Goal: Task Accomplishment & Management: Use online tool/utility

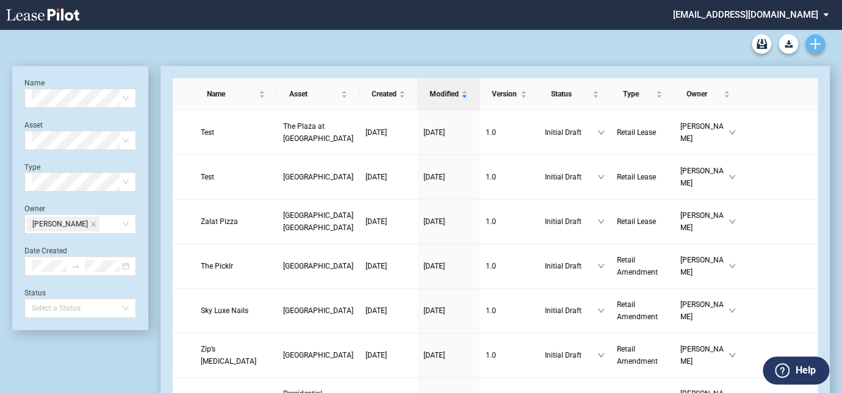
click at [818, 42] on icon "Create new document" at bounding box center [815, 43] width 11 height 11
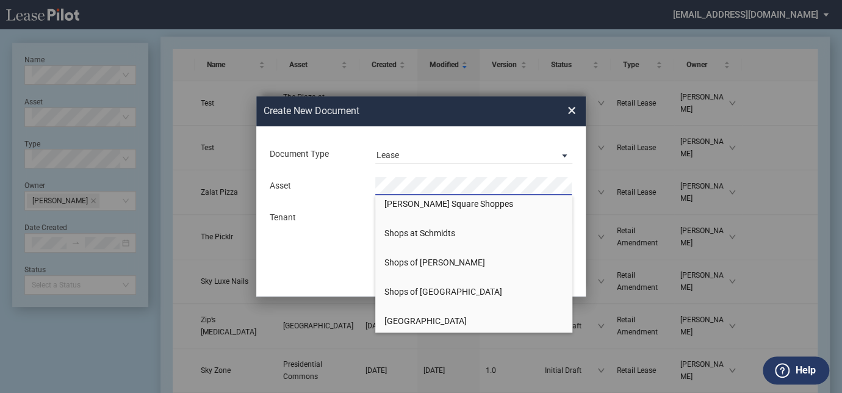
scroll to position [1497, 0]
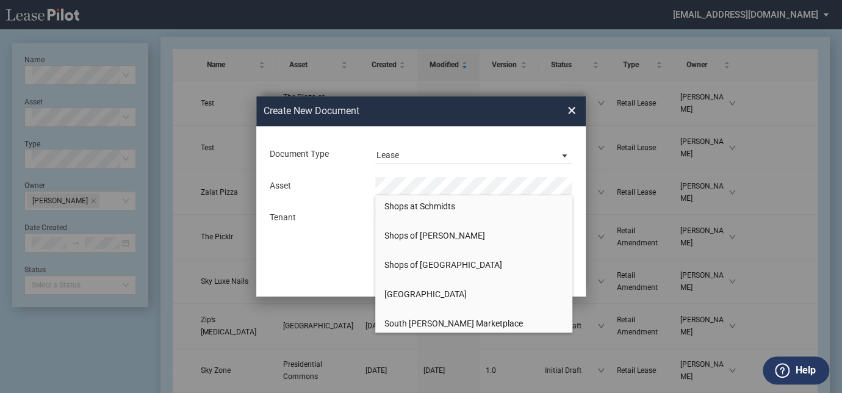
click at [422, 292] on span "[GEOGRAPHIC_DATA]" at bounding box center [425, 294] width 82 height 10
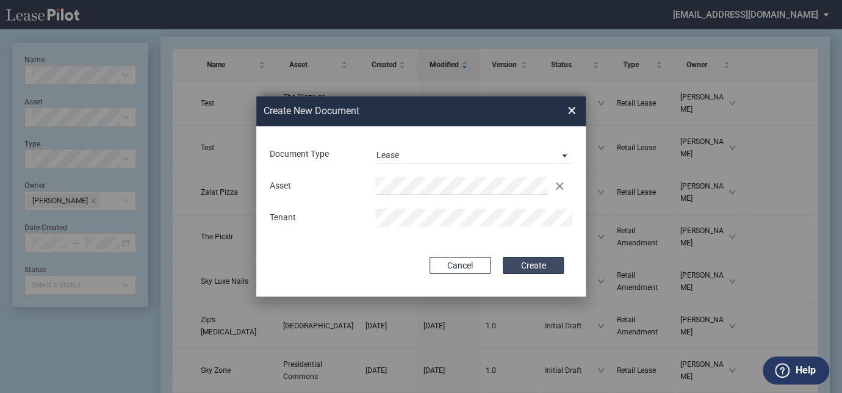
click at [523, 265] on button "Create" at bounding box center [533, 265] width 61 height 17
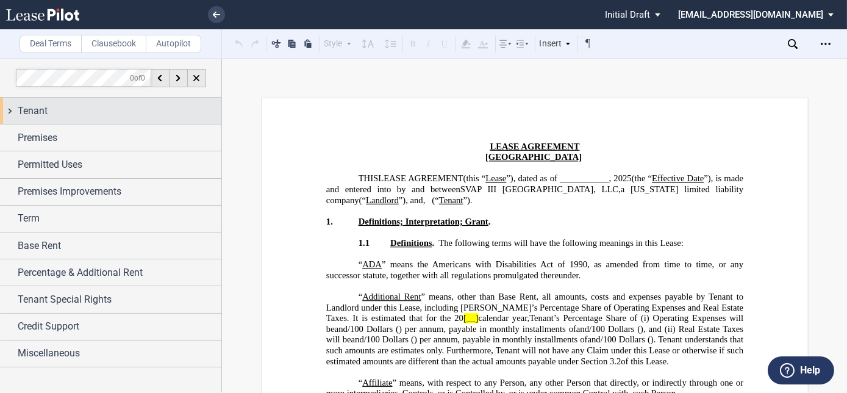
click at [57, 106] on div "Tenant" at bounding box center [120, 111] width 204 height 15
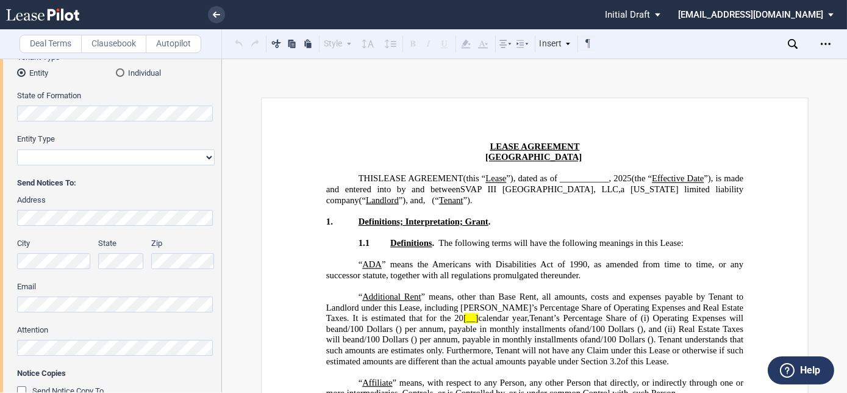
scroll to position [388, 0]
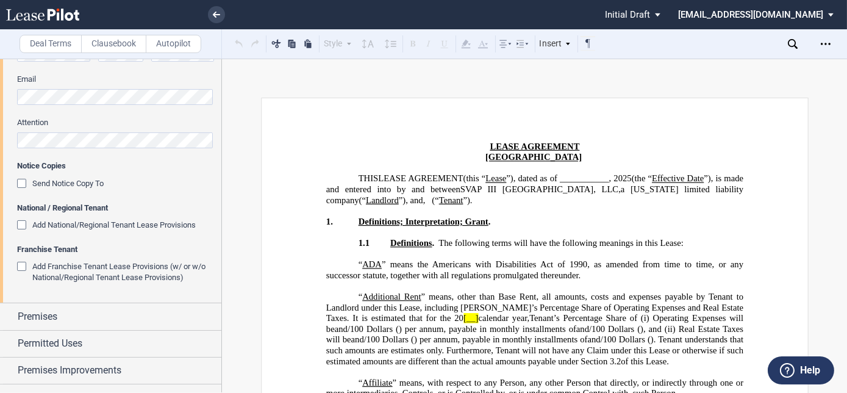
click at [21, 228] on div "Add National/Regional Tenant Lease Provisions" at bounding box center [23, 226] width 12 height 12
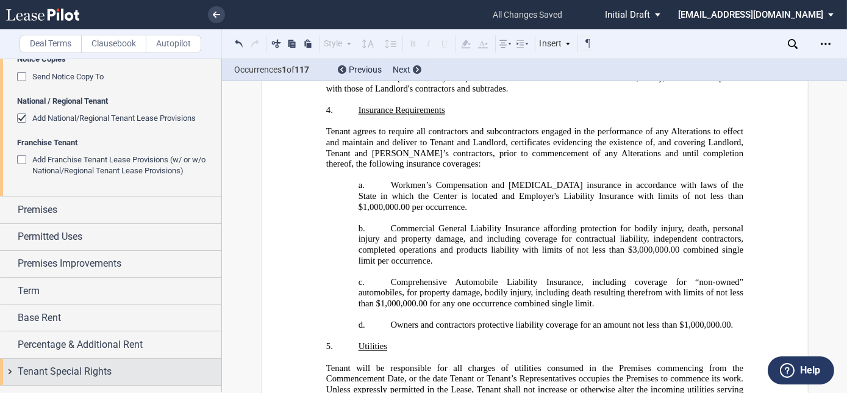
scroll to position [540, 0]
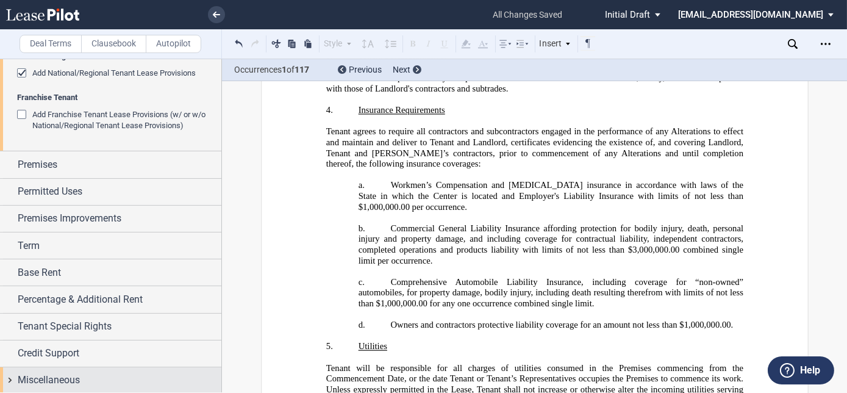
click at [42, 376] on span "Miscellaneous" at bounding box center [49, 380] width 62 height 15
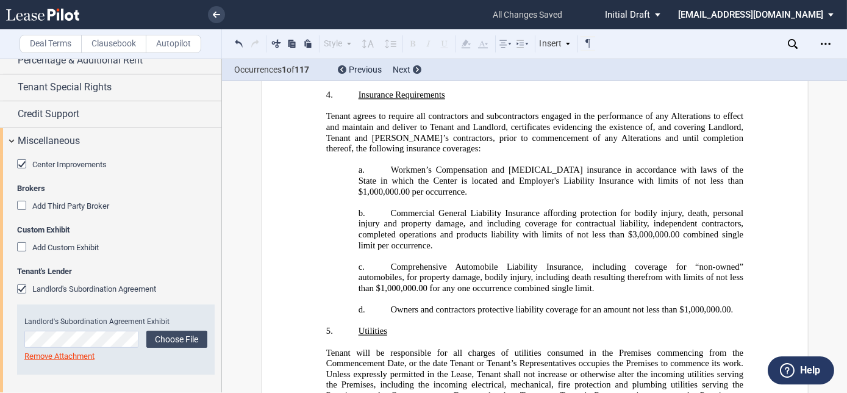
scroll to position [23445, 0]
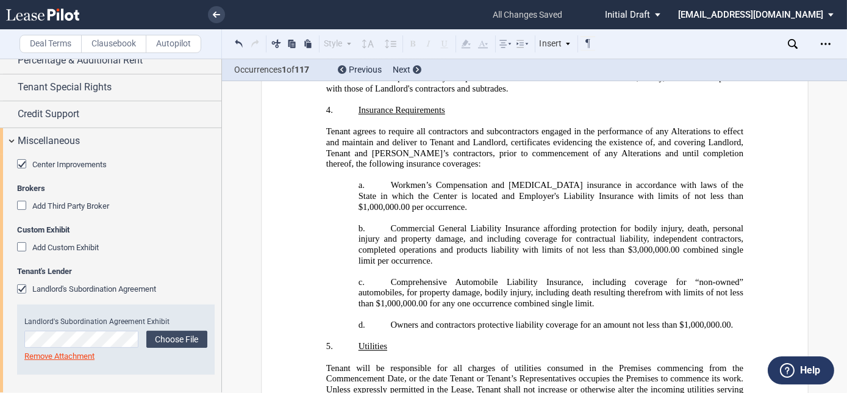
click at [20, 287] on div "Landlord's Subordination Agreement" at bounding box center [23, 290] width 12 height 12
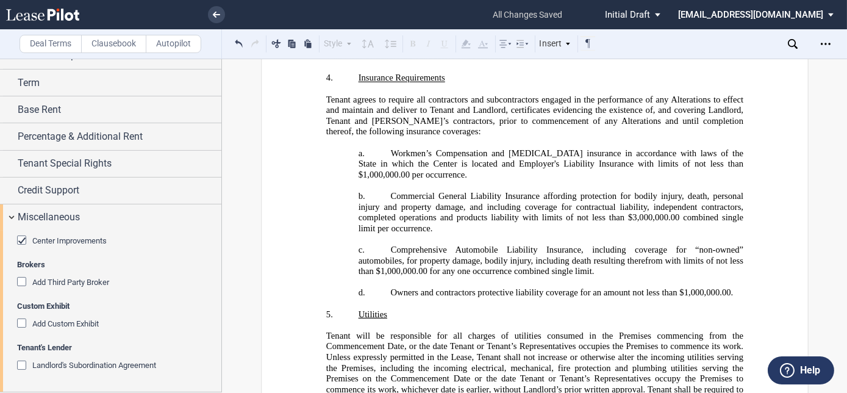
scroll to position [23414, 0]
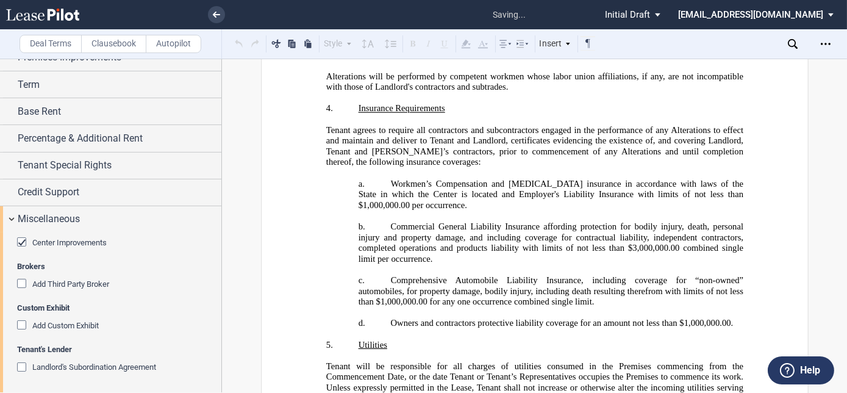
click at [21, 365] on div "Landlord's Subordination Agreement" at bounding box center [23, 368] width 12 height 12
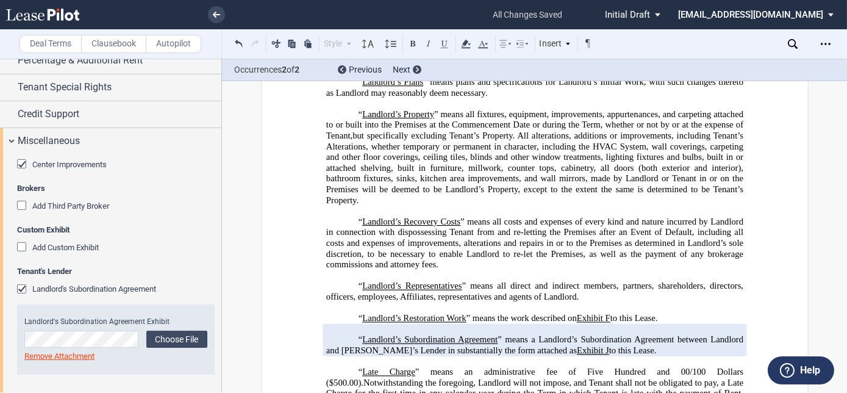
scroll to position [1953, 0]
